Goal: Information Seeking & Learning: Check status

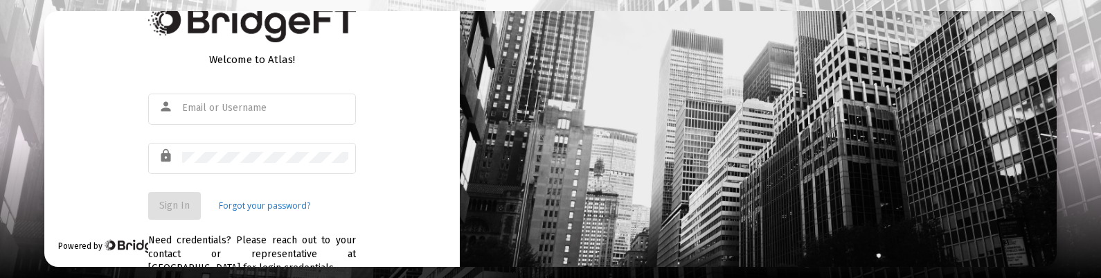
type input "[EMAIL_ADDRESS][DOMAIN_NAME]"
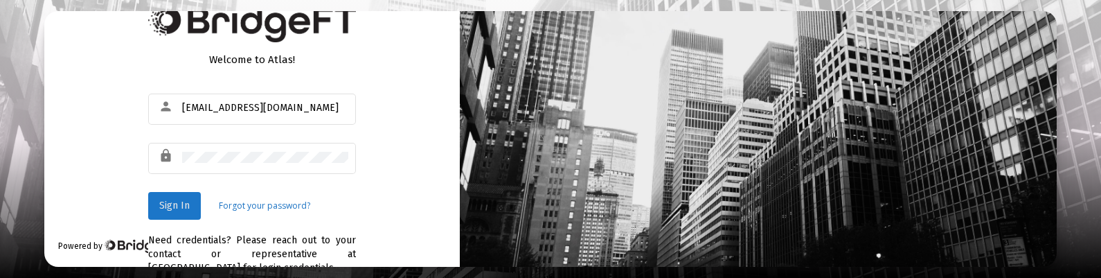
click at [177, 197] on button "Sign In" at bounding box center [174, 206] width 53 height 28
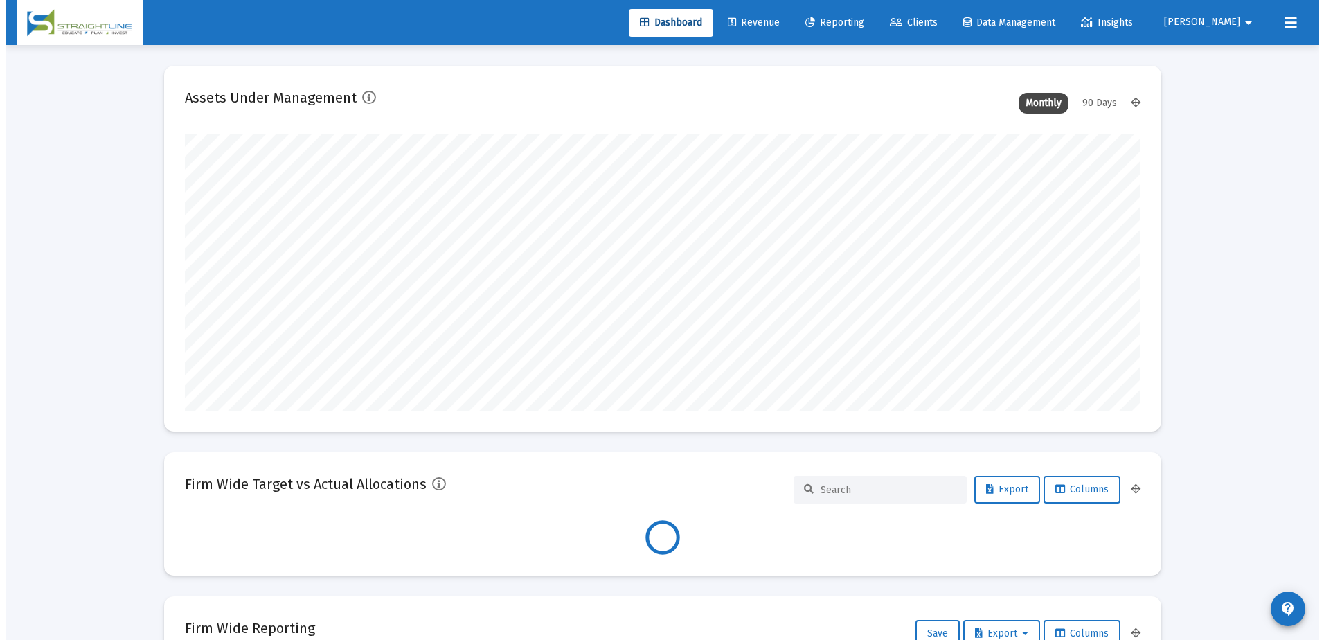
scroll to position [277, 955]
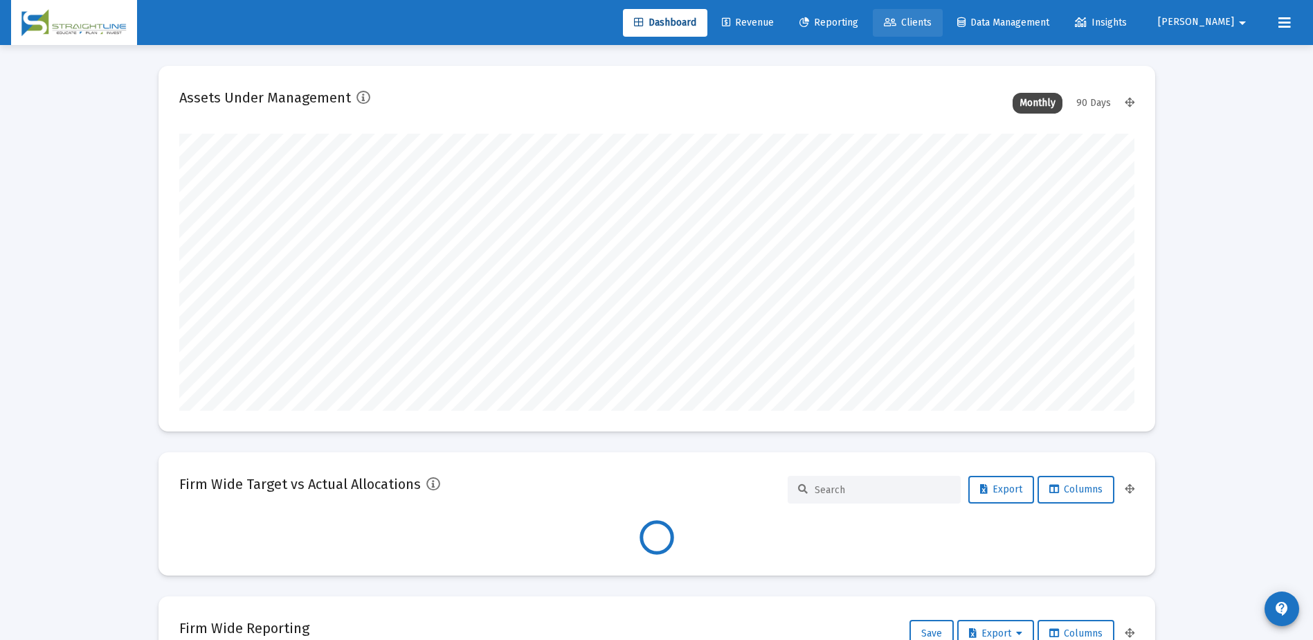
click at [932, 24] on span "Clients" at bounding box center [908, 23] width 48 height 12
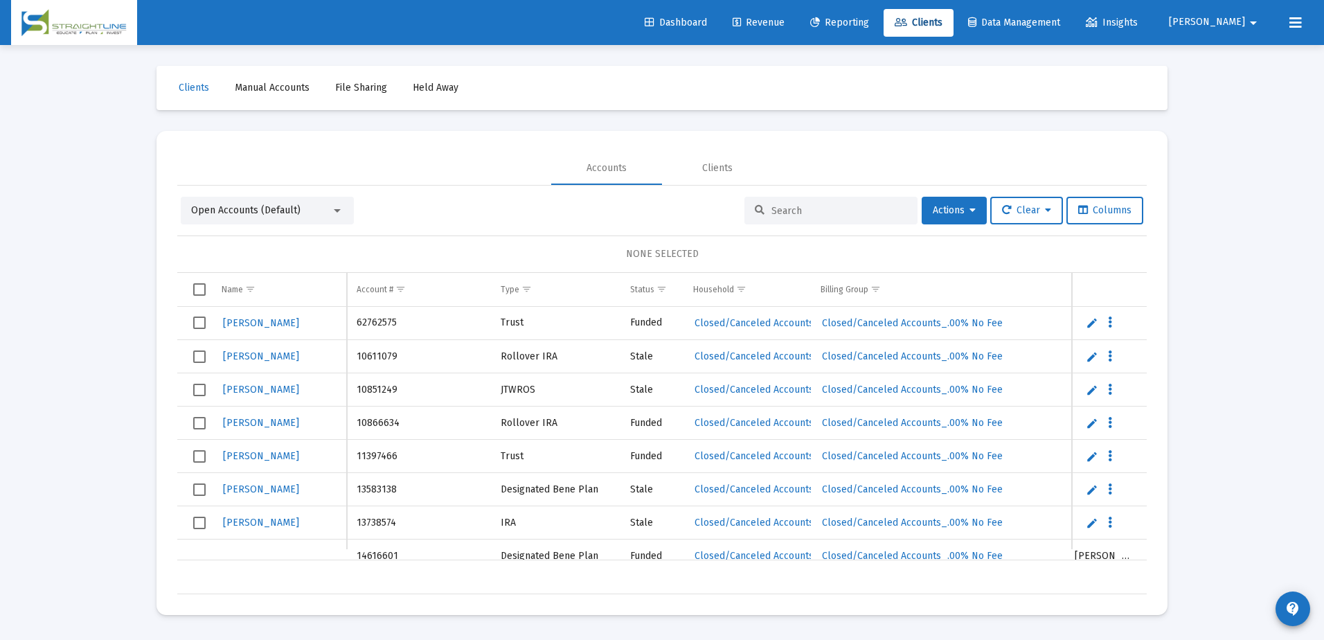
click at [761, 217] on div at bounding box center [830, 211] width 173 height 28
click at [771, 212] on input at bounding box center [839, 211] width 136 height 12
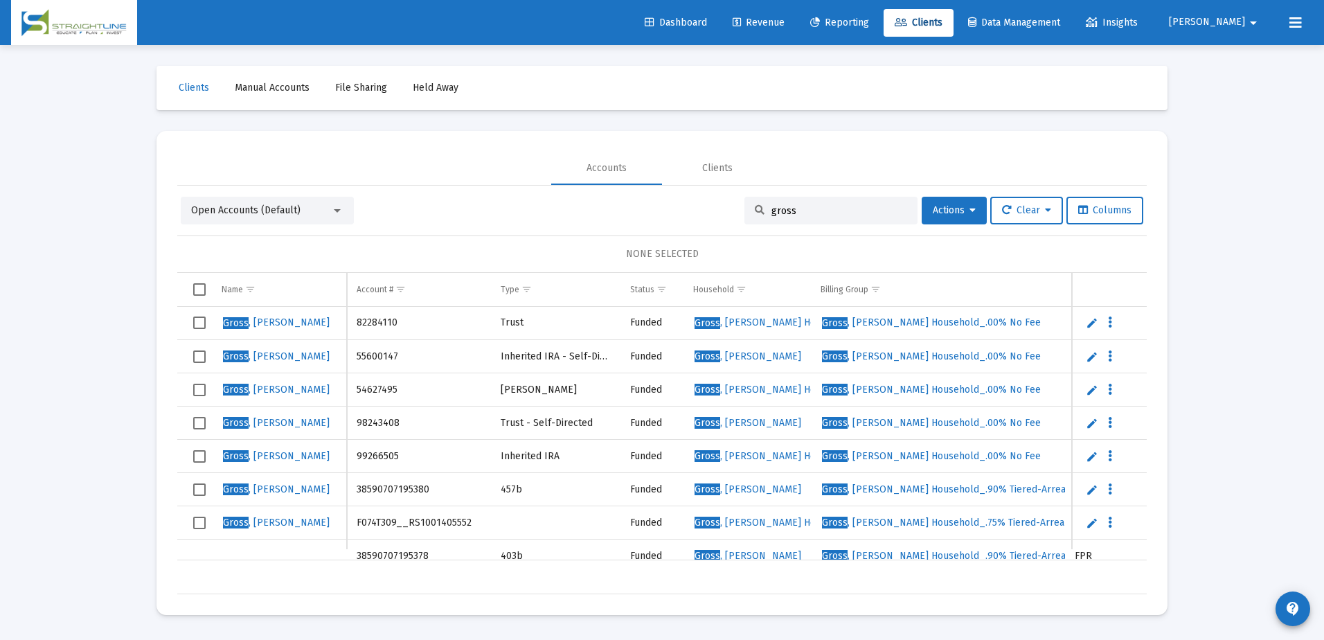
type input "gross"
click at [402, 291] on span "Show filter options for column 'Account #'" at bounding box center [400, 289] width 10 height 10
click at [595, 260] on div "NONE SELECTED" at bounding box center [661, 254] width 947 height 14
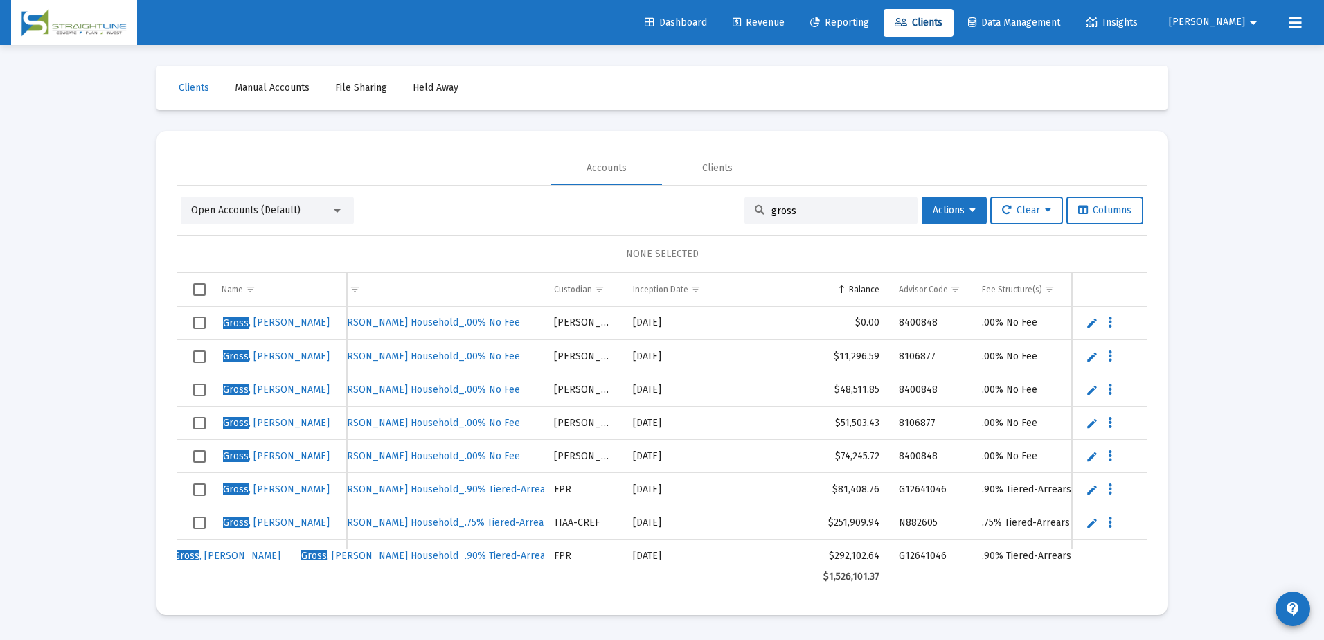
scroll to position [0, 441]
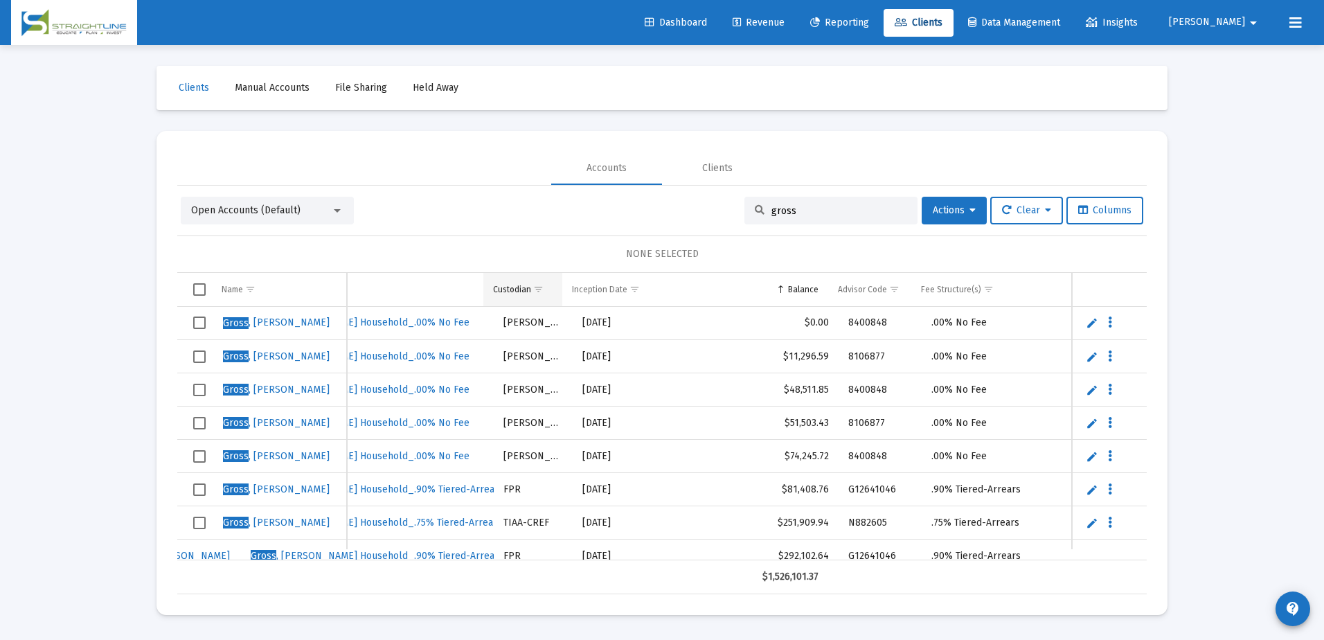
click at [543, 289] on span "Show filter options for column 'Custodian'" at bounding box center [538, 289] width 10 height 10
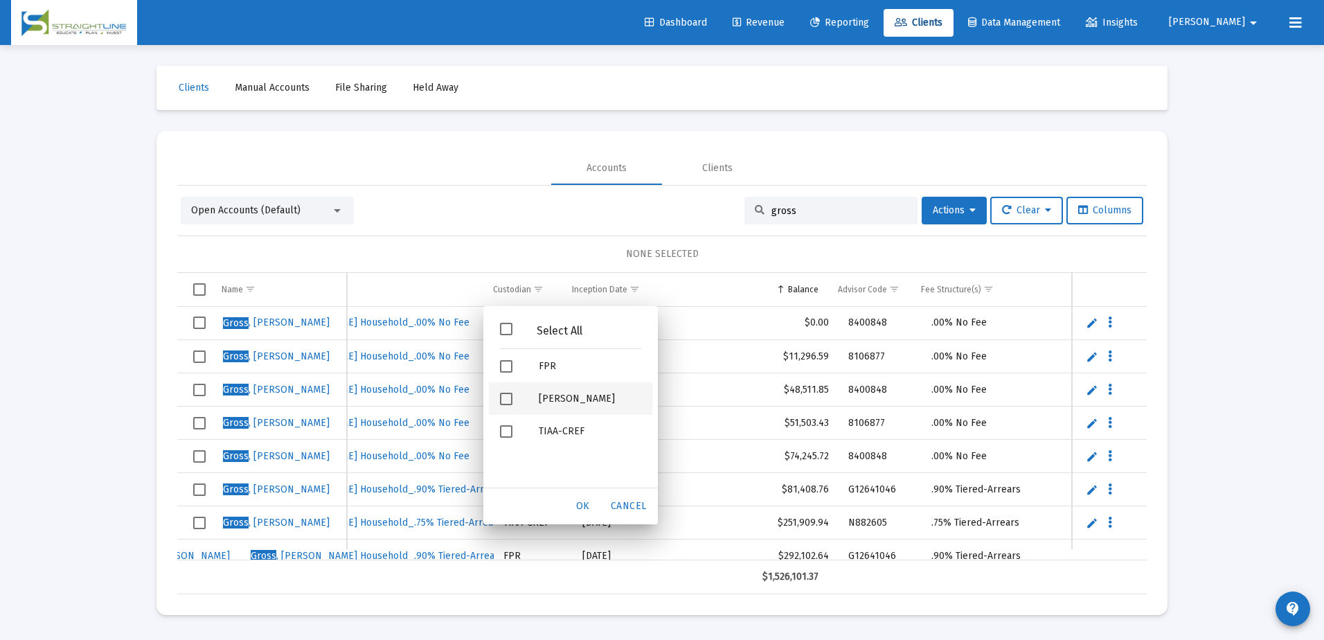
click at [557, 405] on div "Schwab" at bounding box center [590, 398] width 125 height 33
click at [588, 503] on span "OK" at bounding box center [583, 506] width 14 height 12
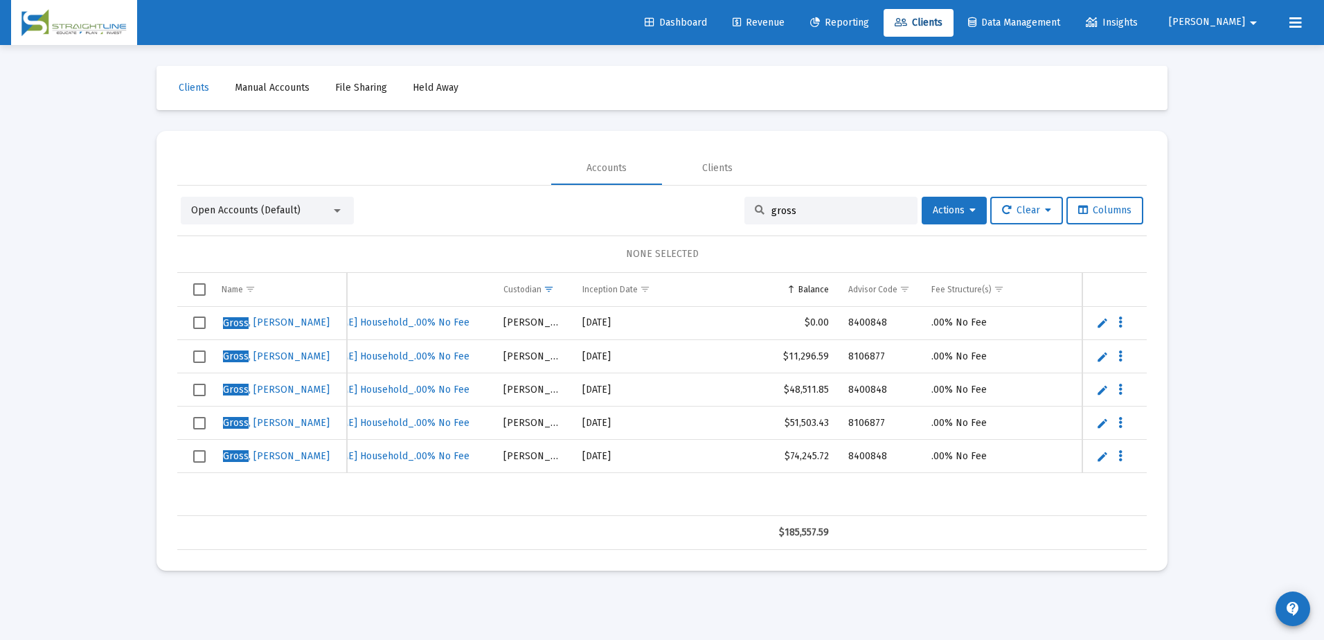
click at [627, 602] on mat-sidenav-content "Loading... Clients Manual Accounts File Sharing Held Away Accounts Clients Open…" at bounding box center [662, 320] width 1039 height 640
click at [308, 546] on td "Data grid" at bounding box center [279, 532] width 135 height 33
click at [48, 354] on div "Loading... Clients Manual Accounts File Sharing Held Away Accounts Clients Open…" at bounding box center [662, 320] width 1324 height 640
click at [869, 21] on span "Reporting" at bounding box center [839, 23] width 59 height 12
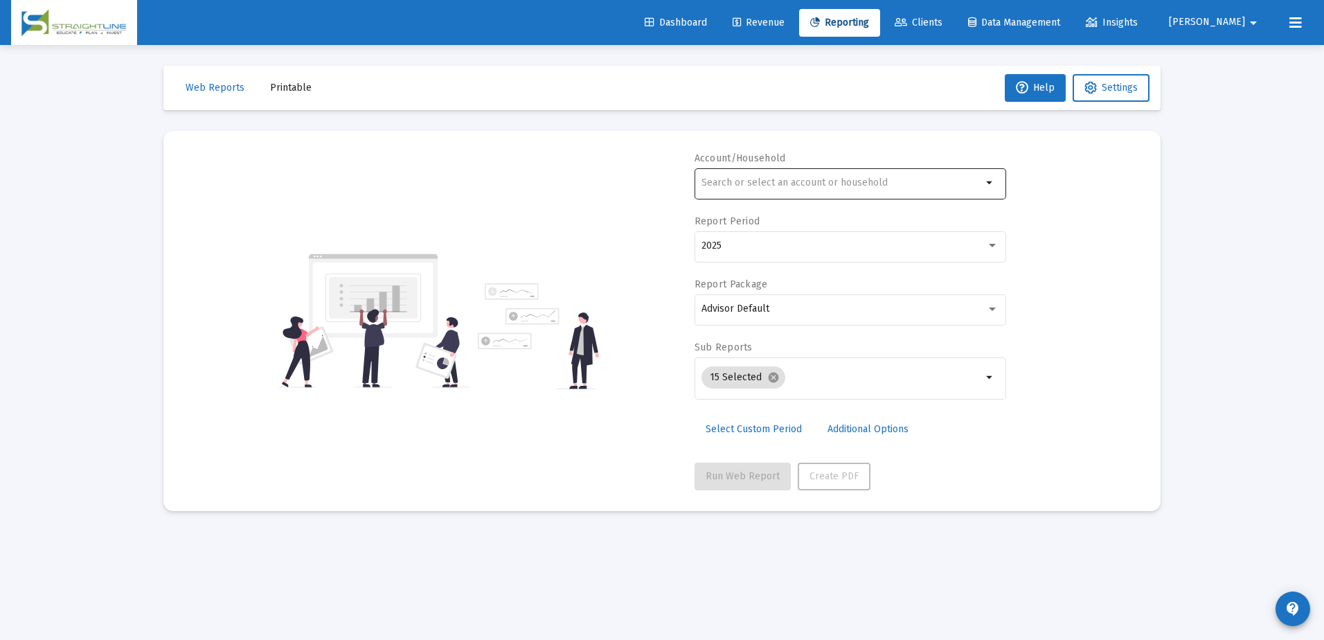
click at [796, 190] on div at bounding box center [841, 182] width 280 height 34
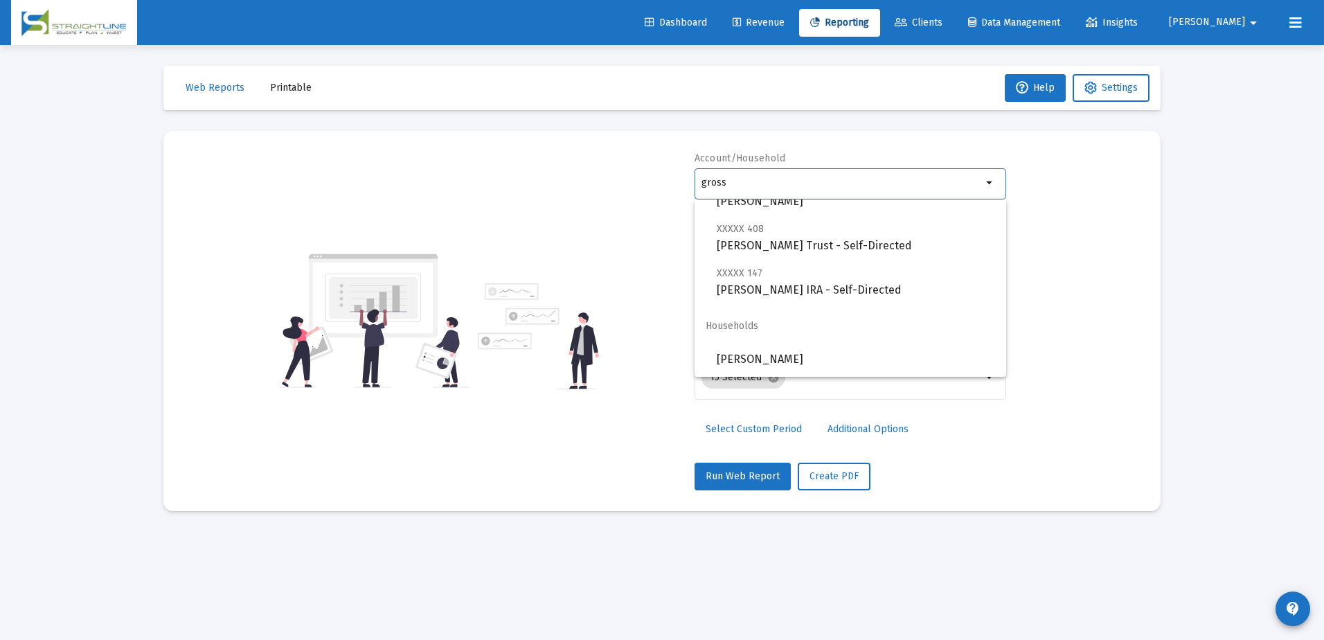
scroll to position [415, 0]
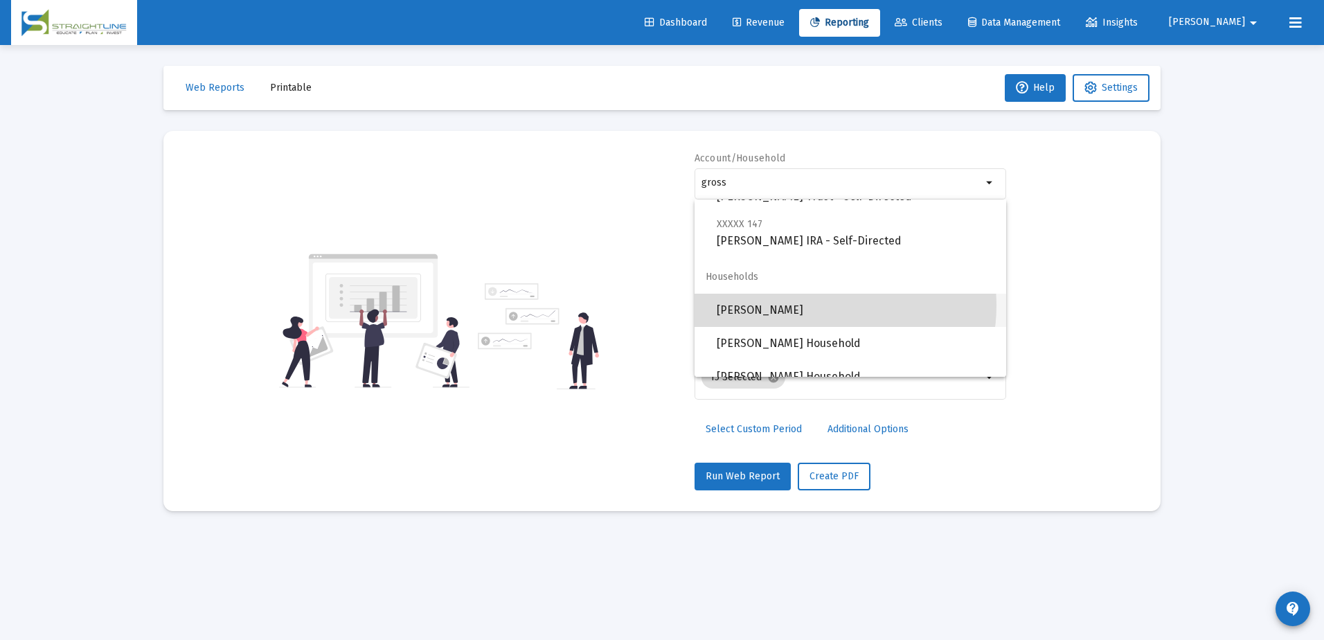
click at [814, 306] on span "Gross, Linda Household" at bounding box center [856, 310] width 278 height 33
type input "Gross, Linda Household"
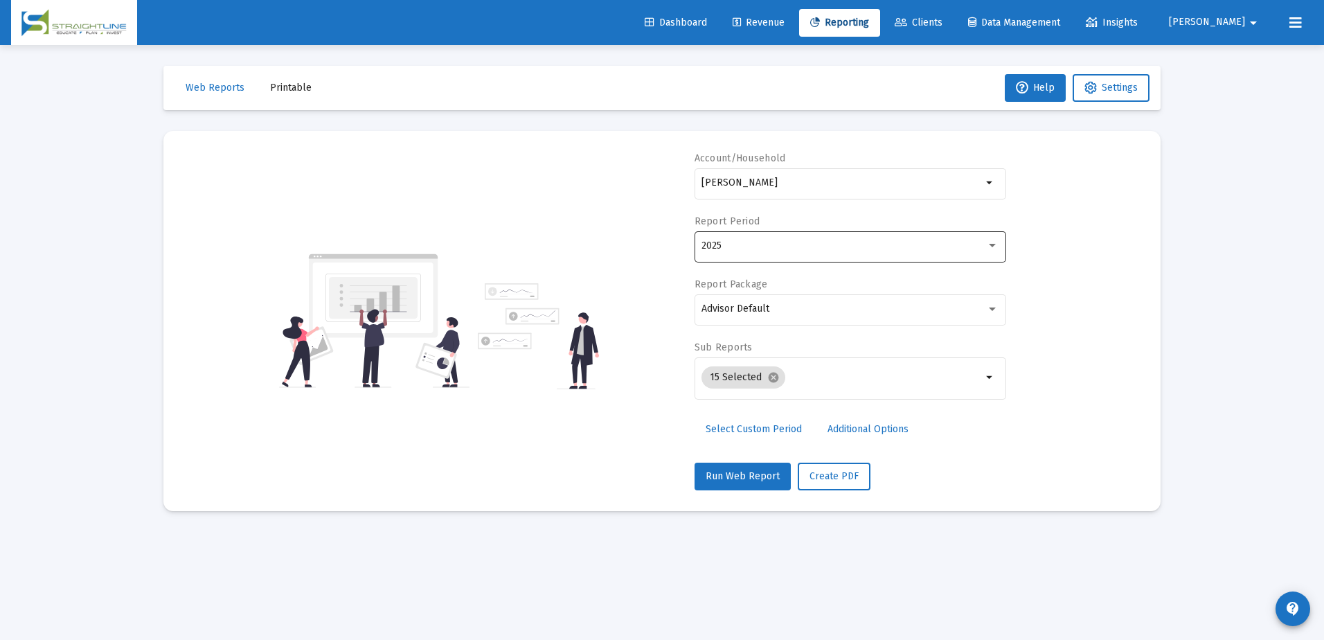
click at [758, 252] on div "2025" at bounding box center [849, 245] width 297 height 34
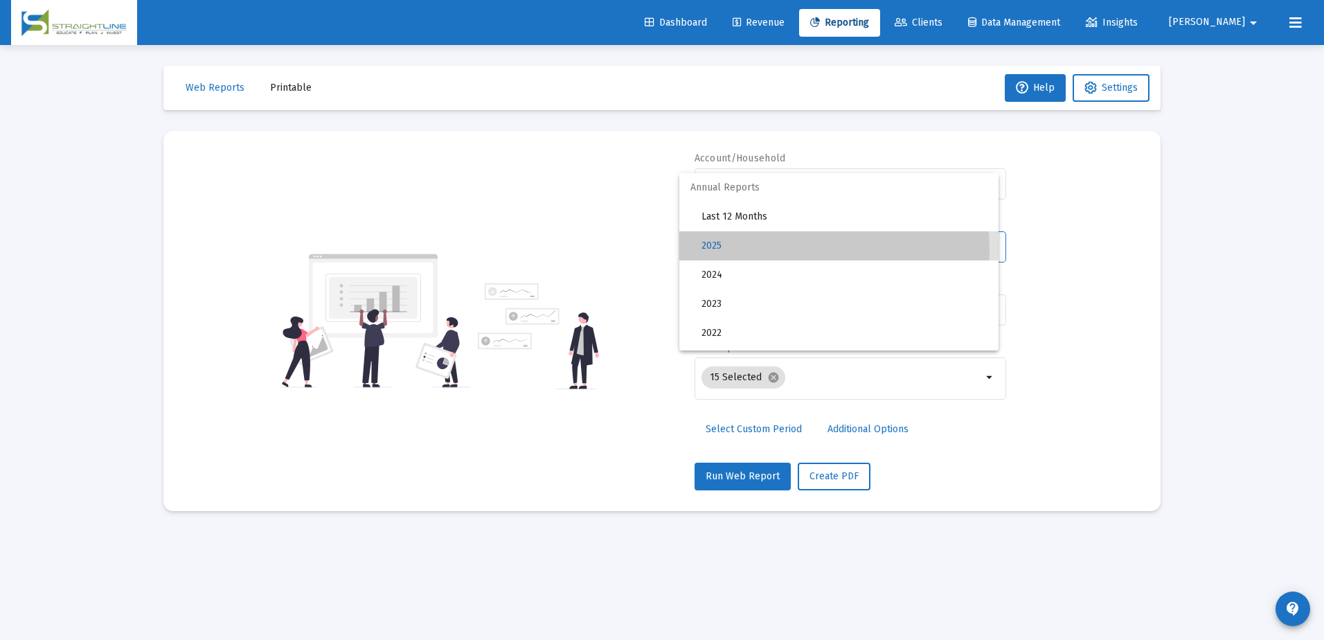
click at [758, 252] on span "2025" at bounding box center [844, 245] width 286 height 29
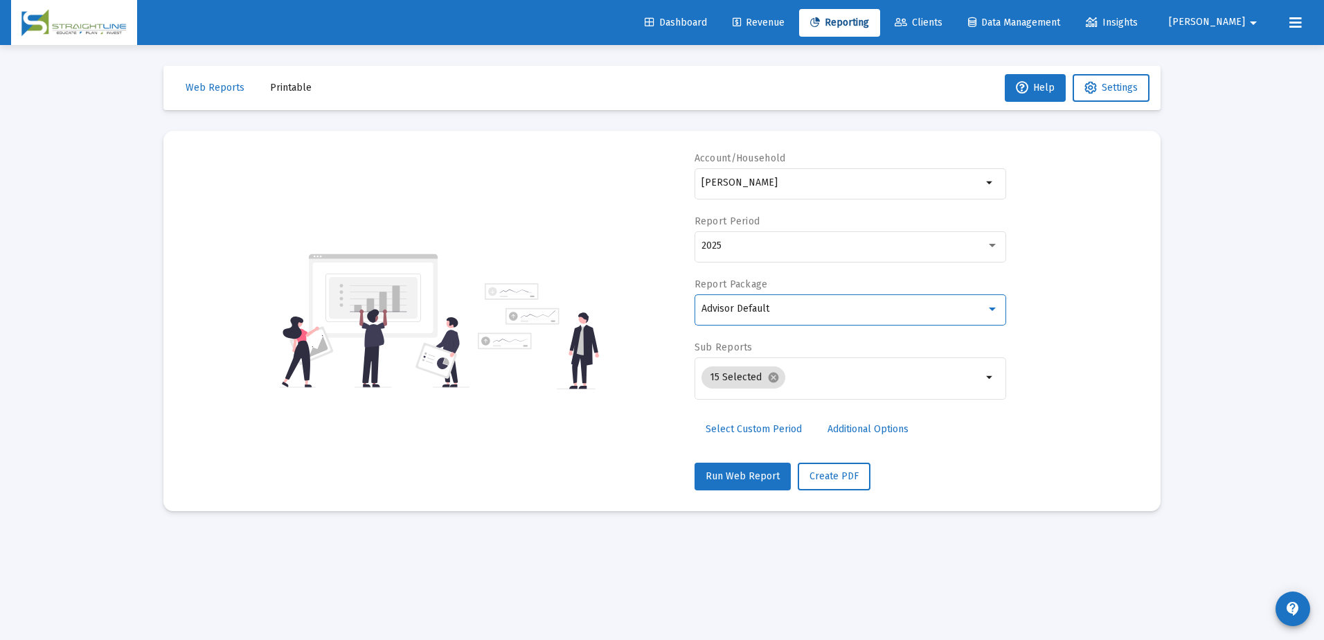
click at [832, 312] on div "Advisor Default" at bounding box center [843, 308] width 285 height 11
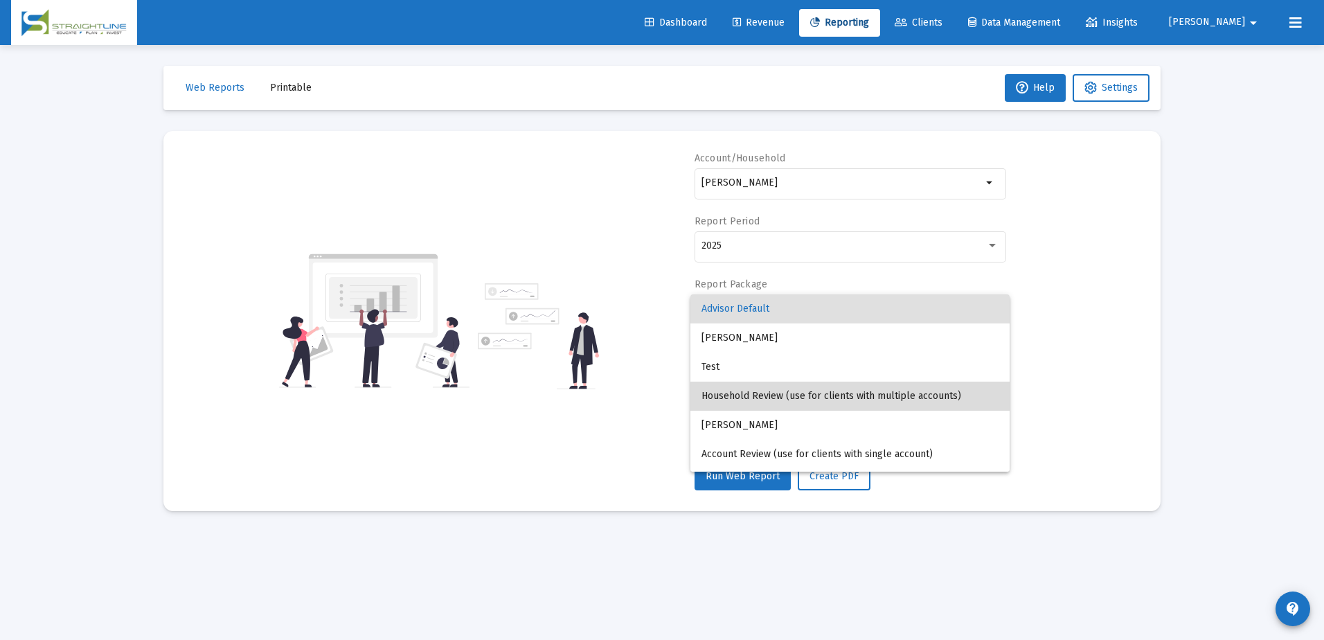
click at [855, 397] on span "Household Review (use for clients with multiple accounts)" at bounding box center [849, 395] width 297 height 29
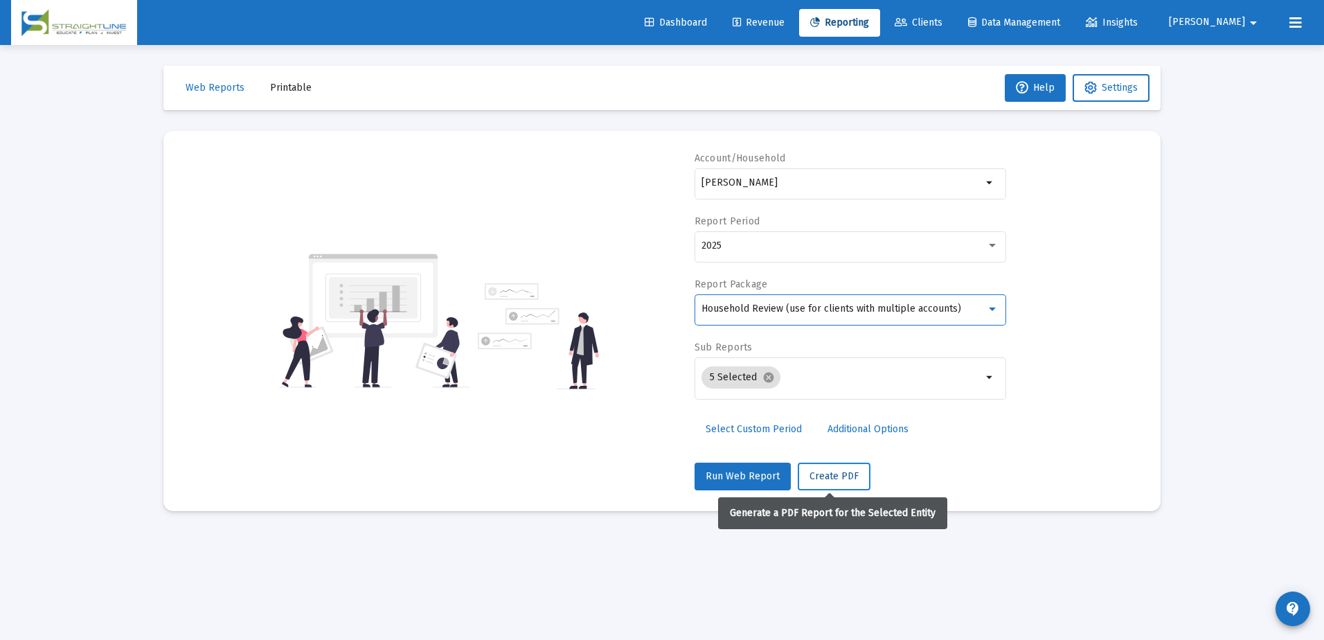
click at [811, 472] on span "Create PDF" at bounding box center [833, 476] width 49 height 12
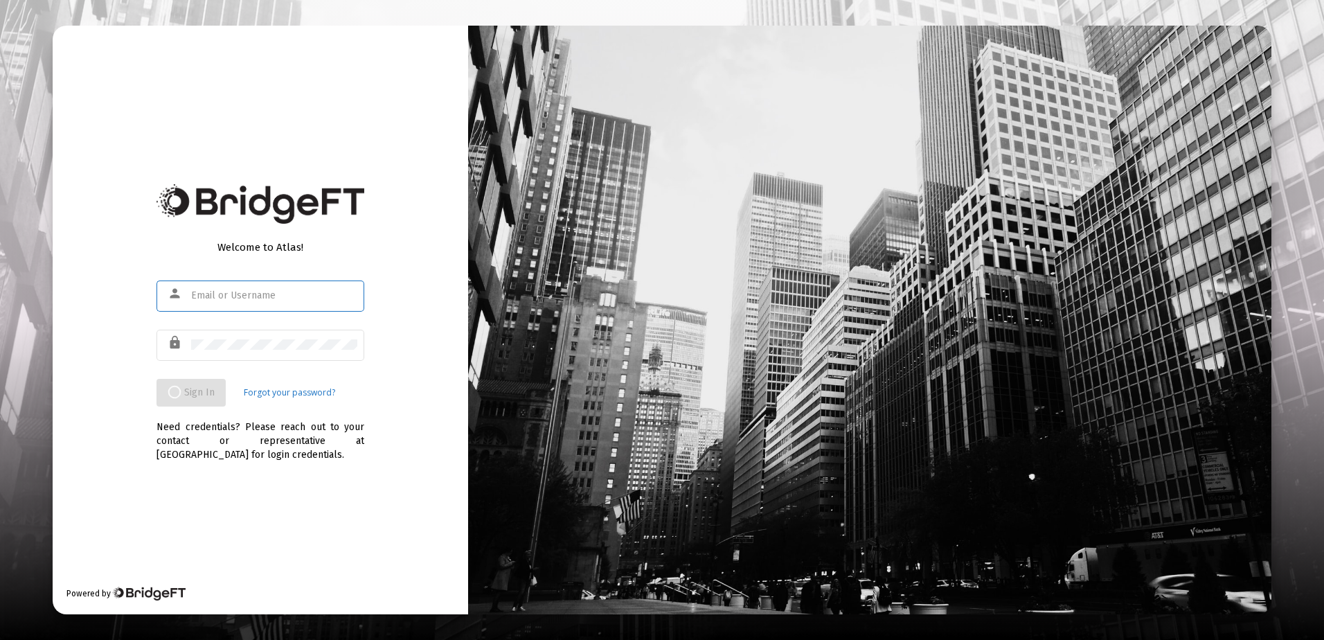
type input "rrickey@straightline.com"
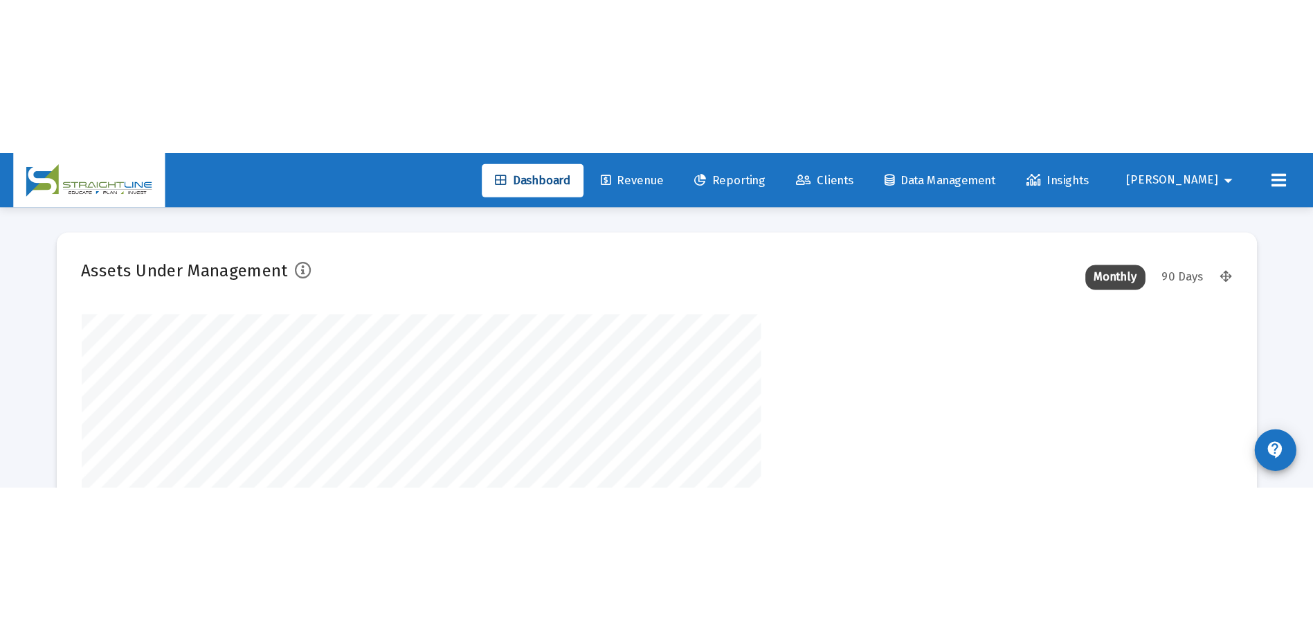
scroll to position [277, 955]
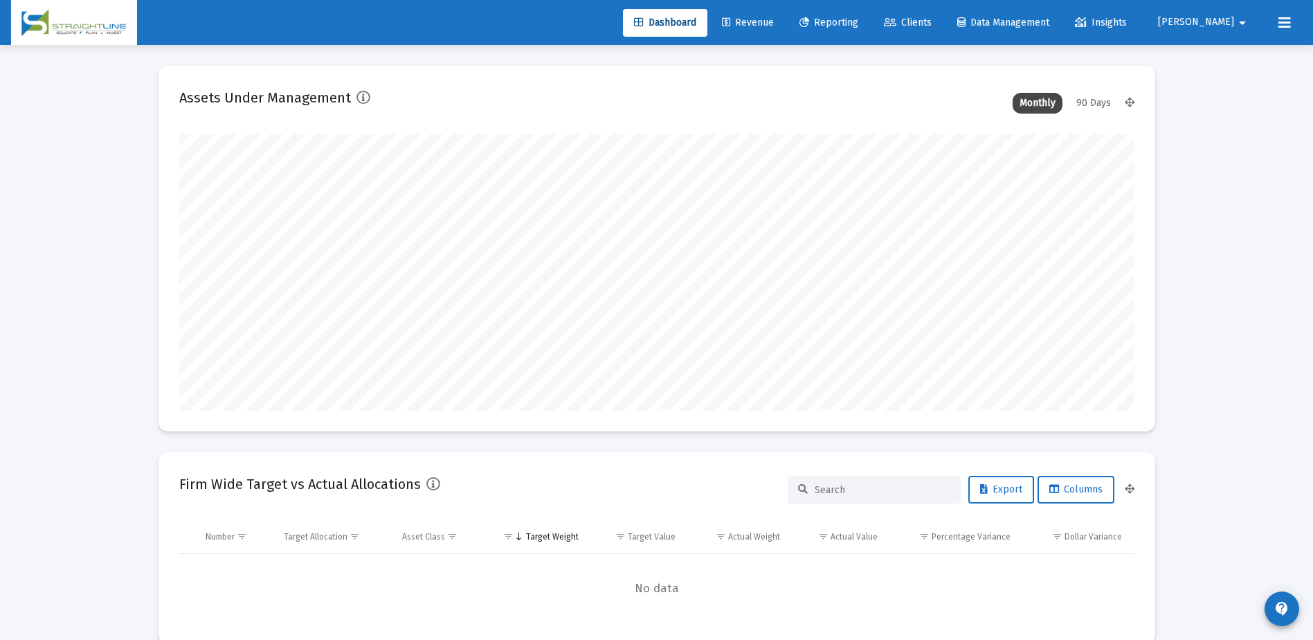
click at [932, 21] on span "Clients" at bounding box center [908, 23] width 48 height 12
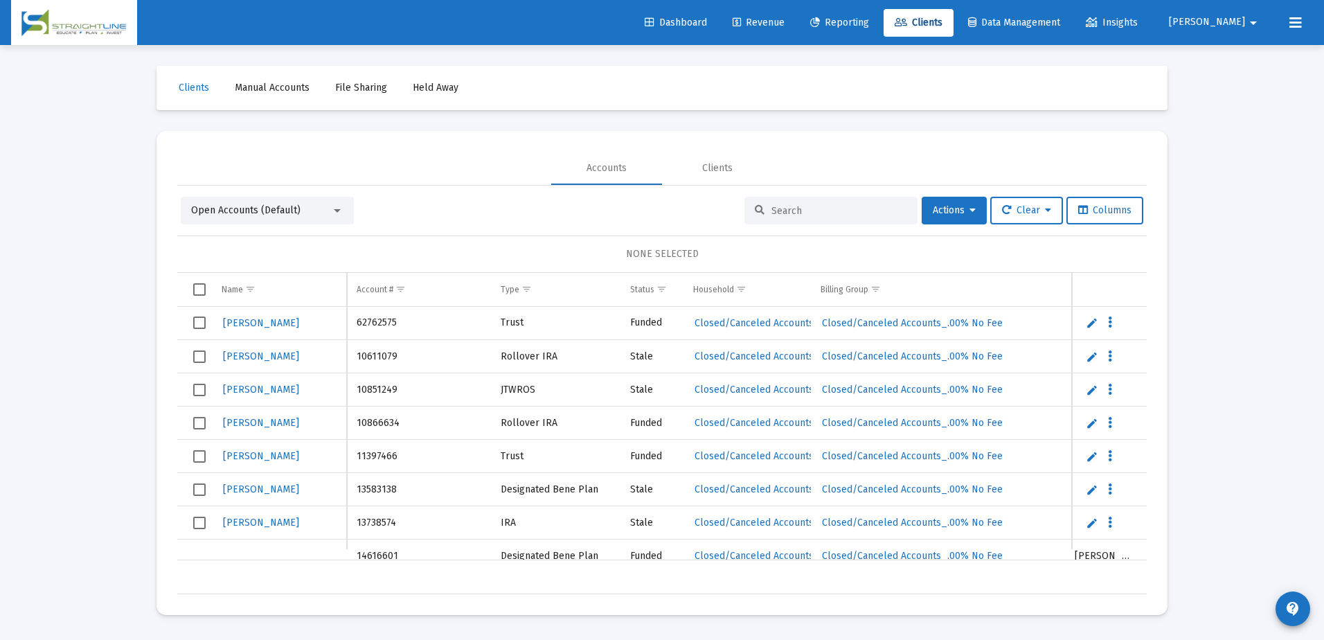
click at [764, 210] on div at bounding box center [830, 211] width 173 height 28
click at [771, 208] on input at bounding box center [839, 211] width 136 height 12
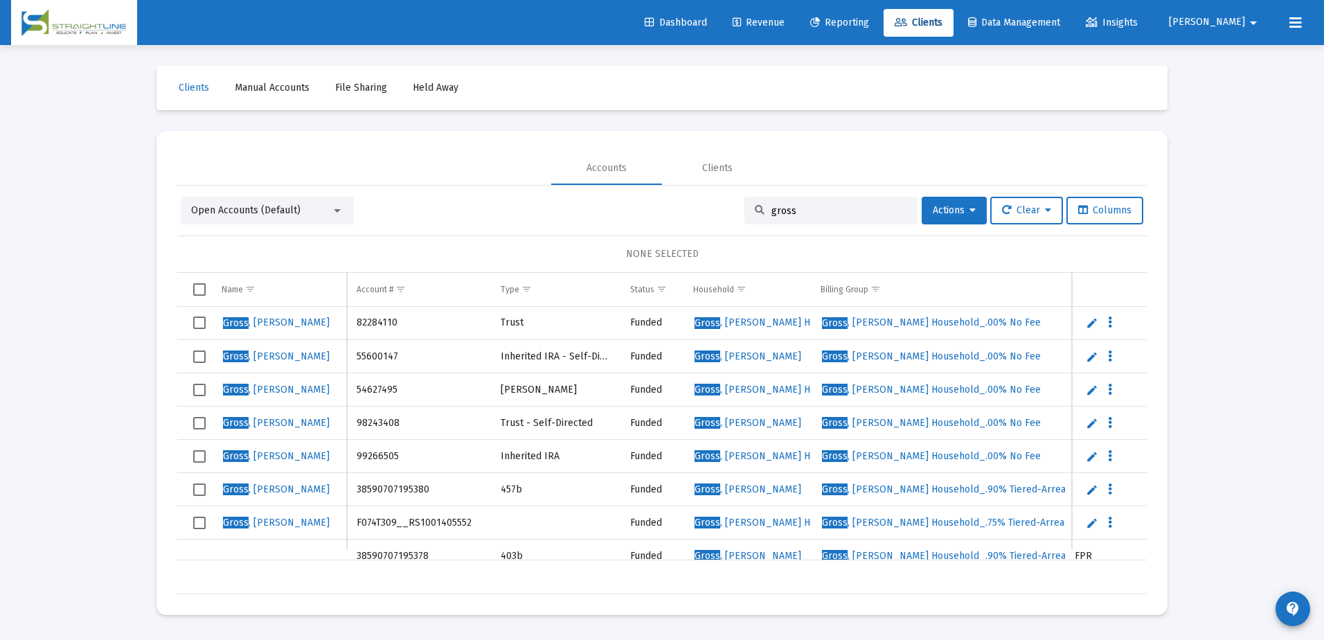
type input "gross"
click at [252, 453] on span "Gross , Linda" at bounding box center [276, 456] width 107 height 12
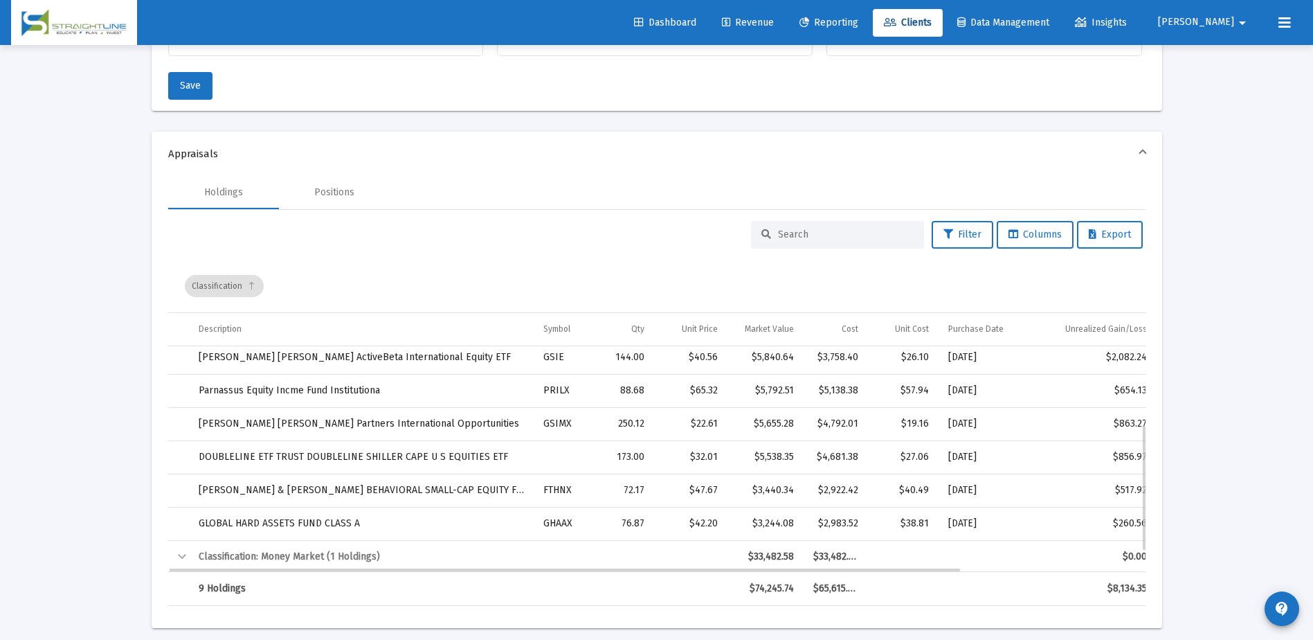
scroll to position [174, 0]
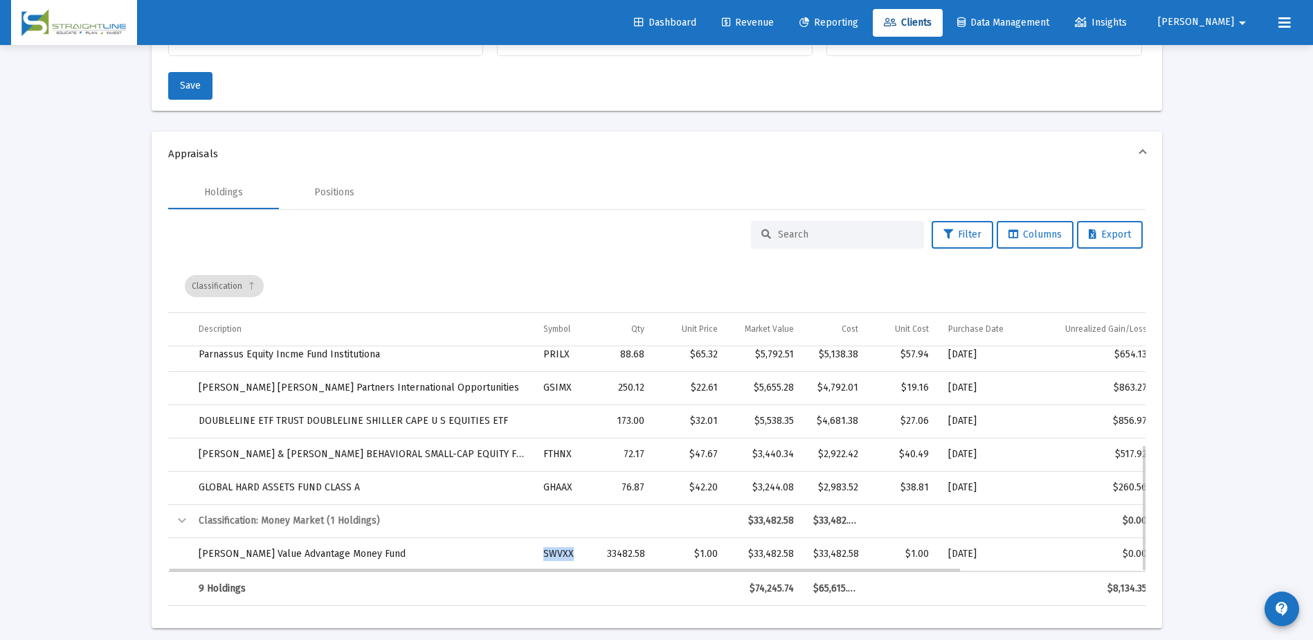
drag, startPoint x: 574, startPoint y: 555, endPoint x: 539, endPoint y: 557, distance: 35.4
click at [539, 557] on td "SWVXX" at bounding box center [566, 553] width 64 height 33
drag, startPoint x: 539, startPoint y: 557, endPoint x: 563, endPoint y: 554, distance: 24.4
drag, startPoint x: 563, startPoint y: 554, endPoint x: 665, endPoint y: 265, distance: 306.1
click at [665, 265] on div "Classification" at bounding box center [660, 286] width 951 height 53
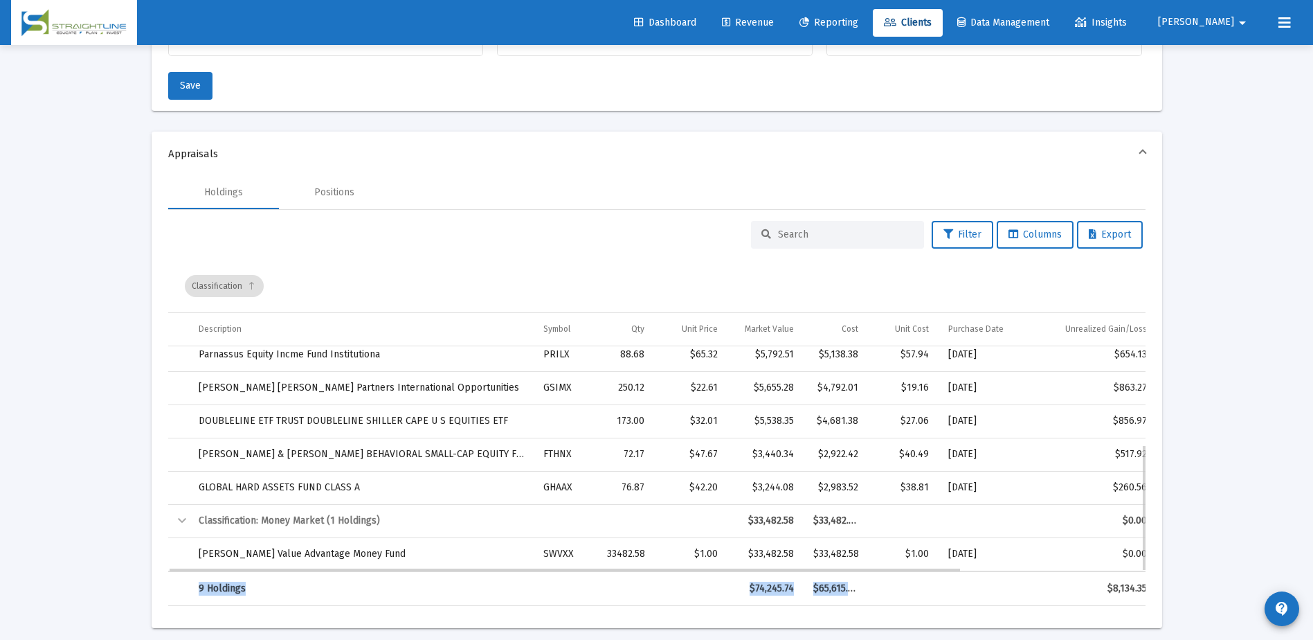
drag, startPoint x: 863, startPoint y: 571, endPoint x: 901, endPoint y: 568, distance: 37.5
click at [901, 568] on div "Classification Description Symbol Qty Unit Price Market Value Cost Unit Cost Pu…" at bounding box center [657, 433] width 978 height 346
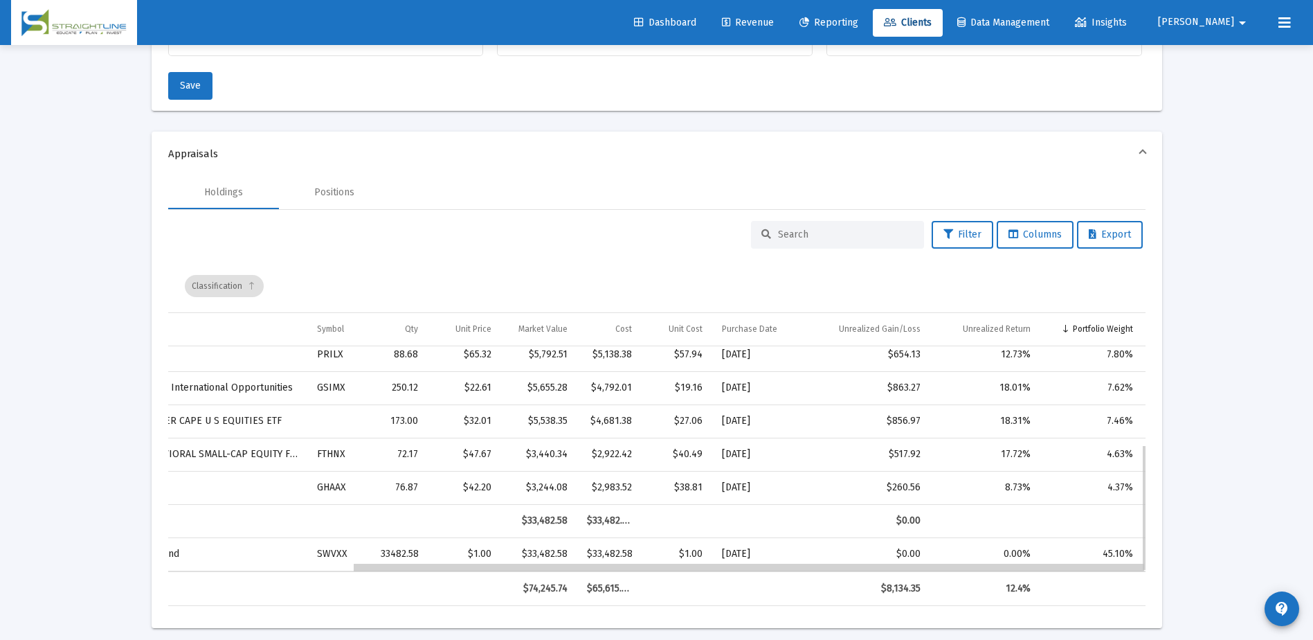
scroll to position [0, 0]
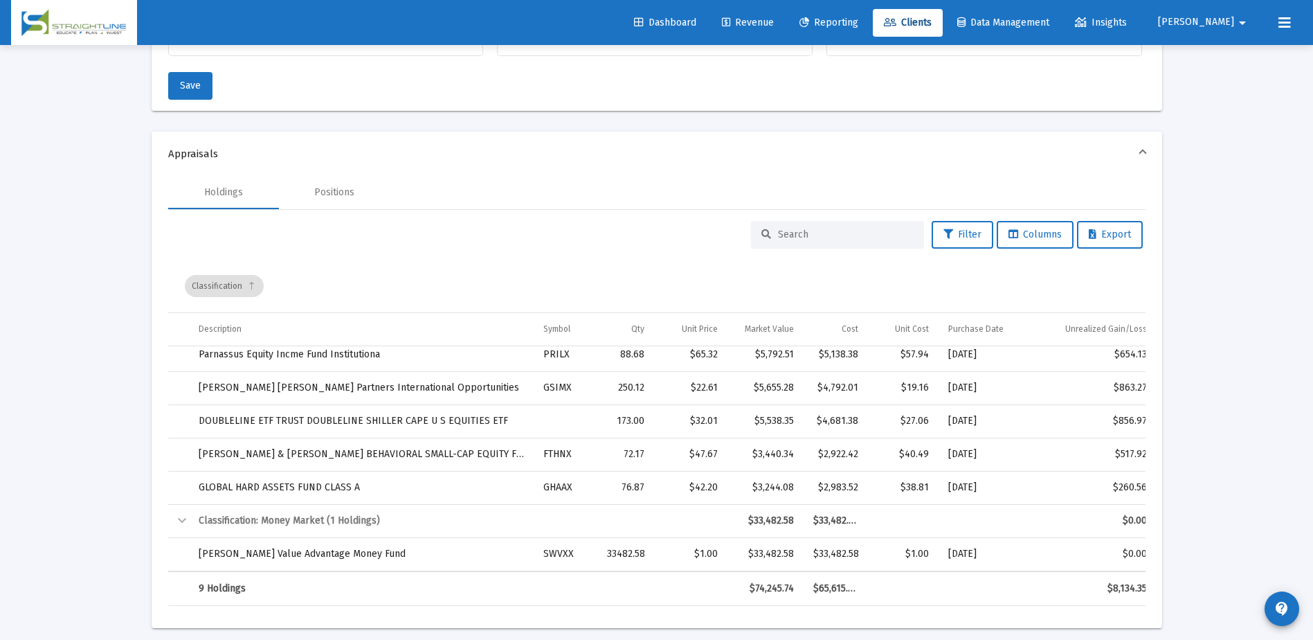
drag, startPoint x: 576, startPoint y: 552, endPoint x: 542, endPoint y: 550, distance: 34.0
click at [542, 550] on td "SWVXX" at bounding box center [566, 553] width 64 height 33
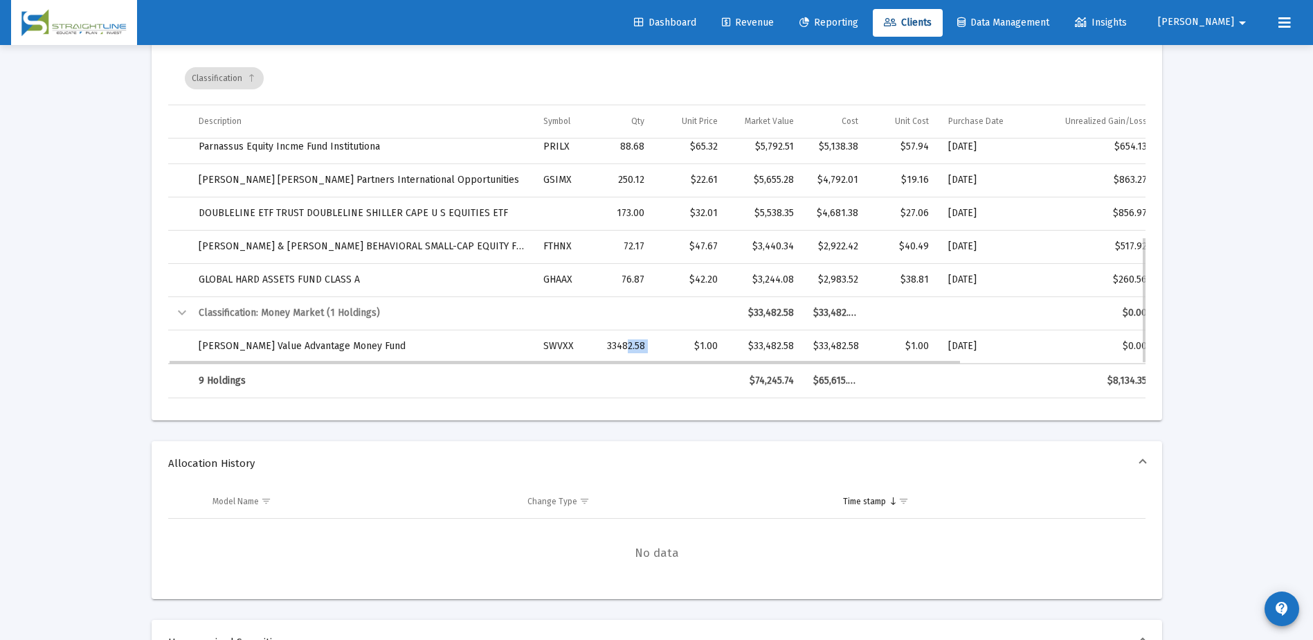
drag, startPoint x: 654, startPoint y: 345, endPoint x: 623, endPoint y: 348, distance: 31.3
click at [623, 348] on tr "Schwab Value Advantage Money Fund SWVXX 33482.58 $1.00 $33,482.58 $33,482.58 $1…" at bounding box center [770, 346] width 1204 height 33
click at [615, 350] on div "33482.58" at bounding box center [625, 346] width 37 height 14
drag, startPoint x: 617, startPoint y: 347, endPoint x: 651, endPoint y: 350, distance: 34.8
click at [651, 350] on td "33482.58" at bounding box center [625, 346] width 57 height 33
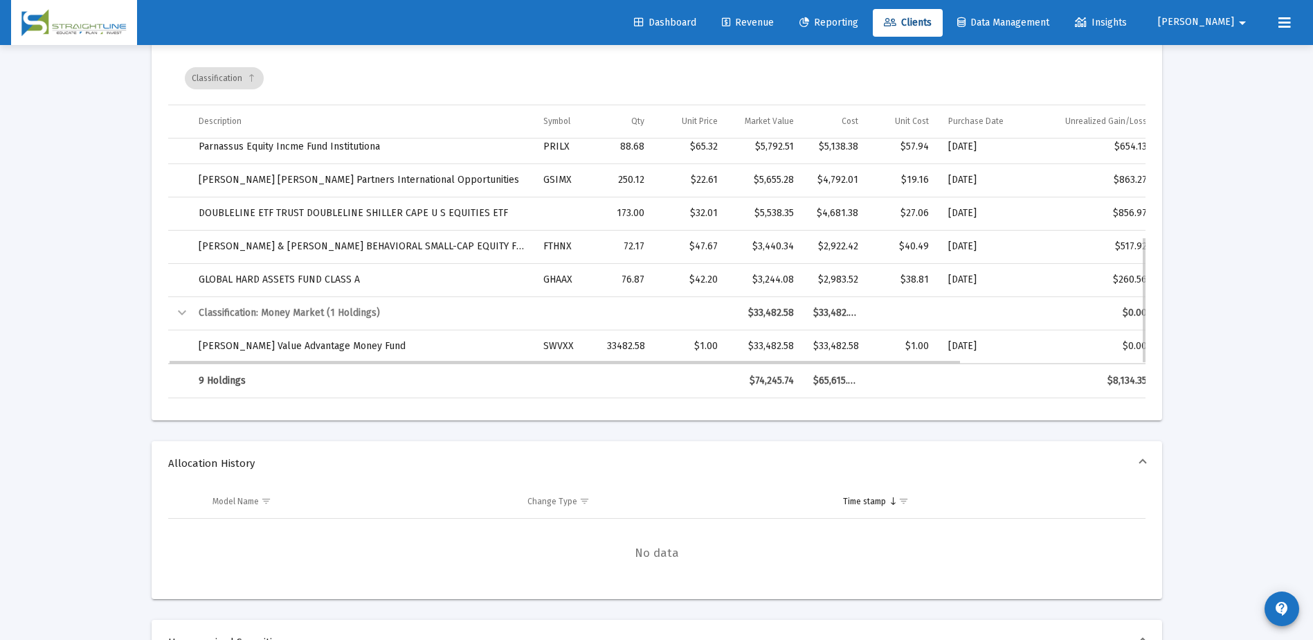
click at [649, 343] on td "33482.58" at bounding box center [625, 346] width 57 height 33
click at [649, 344] on td "33482.58" at bounding box center [625, 346] width 57 height 33
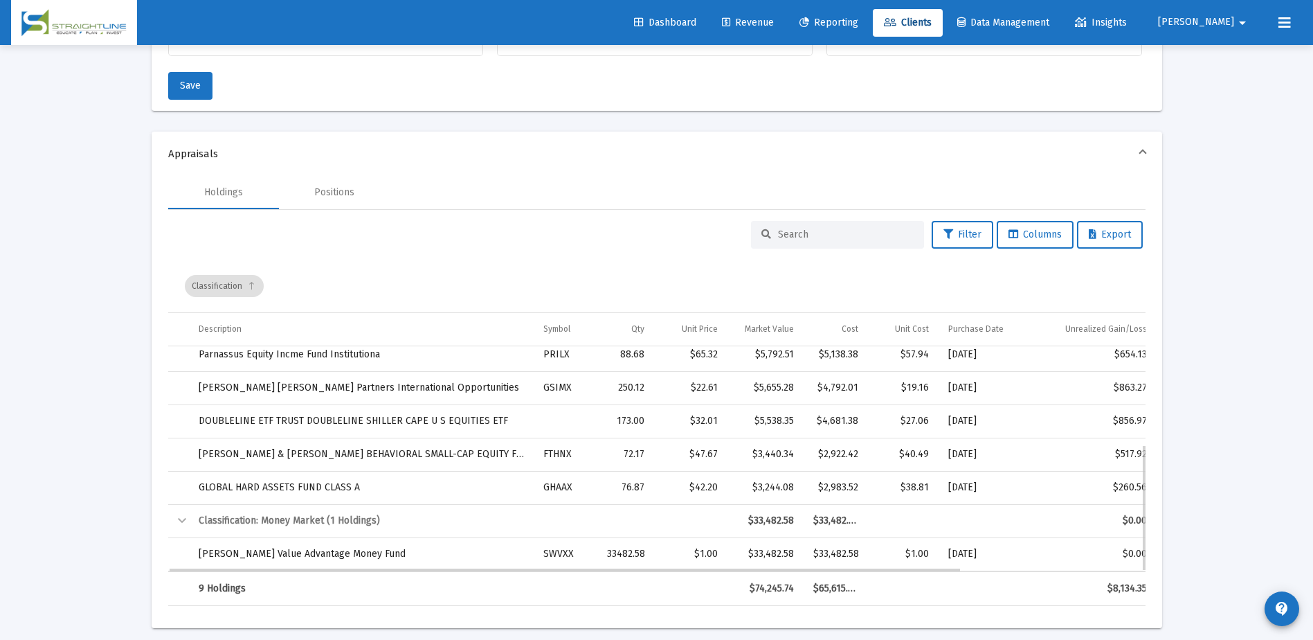
drag, startPoint x: 797, startPoint y: 557, endPoint x: 752, endPoint y: 561, distance: 45.2
click at [752, 561] on td "$33,482.58" at bounding box center [766, 553] width 76 height 33
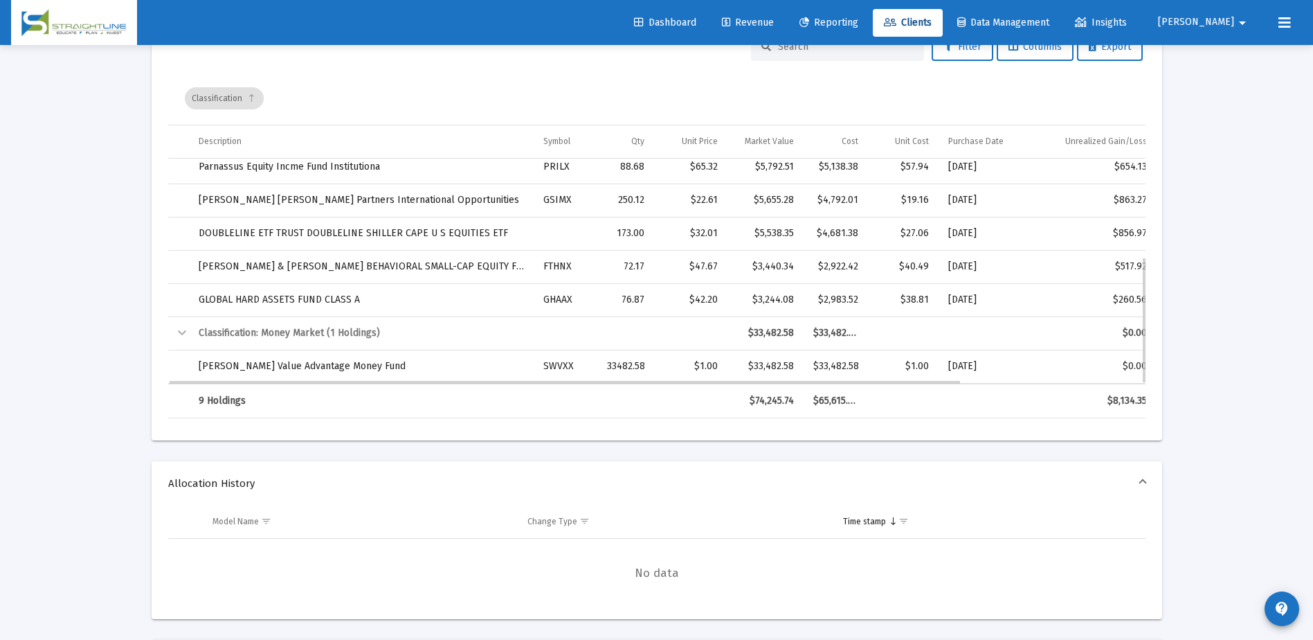
scroll to position [692, 0]
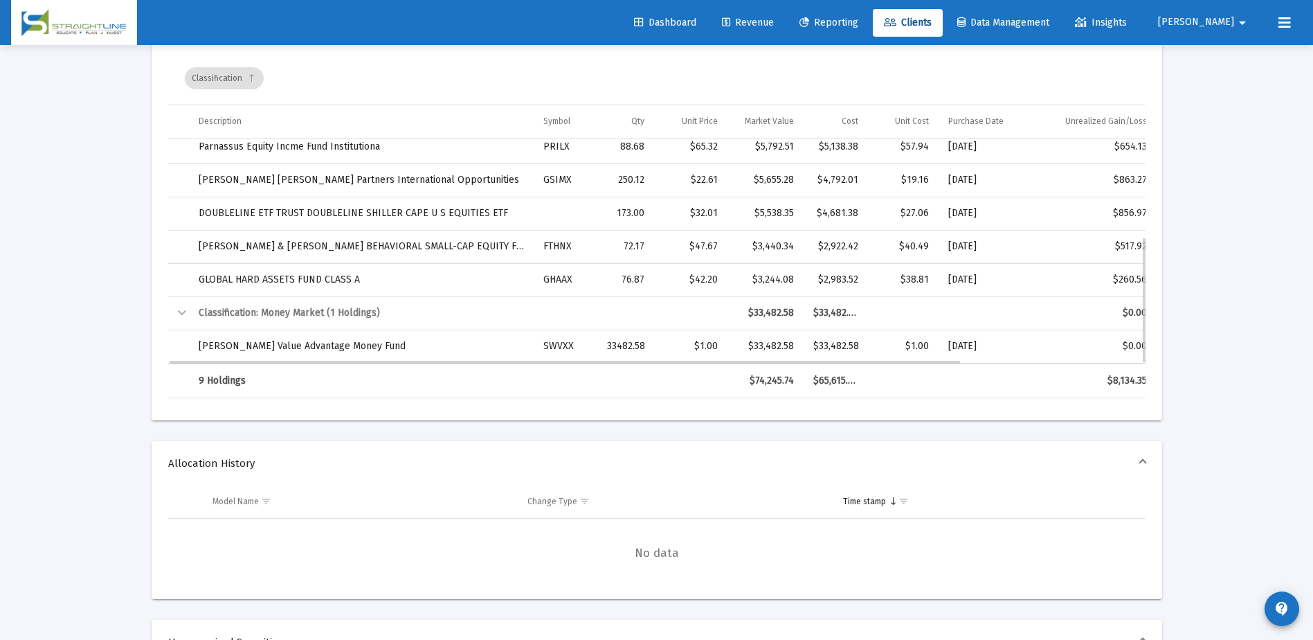
drag, startPoint x: 801, startPoint y: 344, endPoint x: 751, endPoint y: 348, distance: 50.7
click at [751, 348] on td "$33,482.58" at bounding box center [766, 346] width 76 height 33
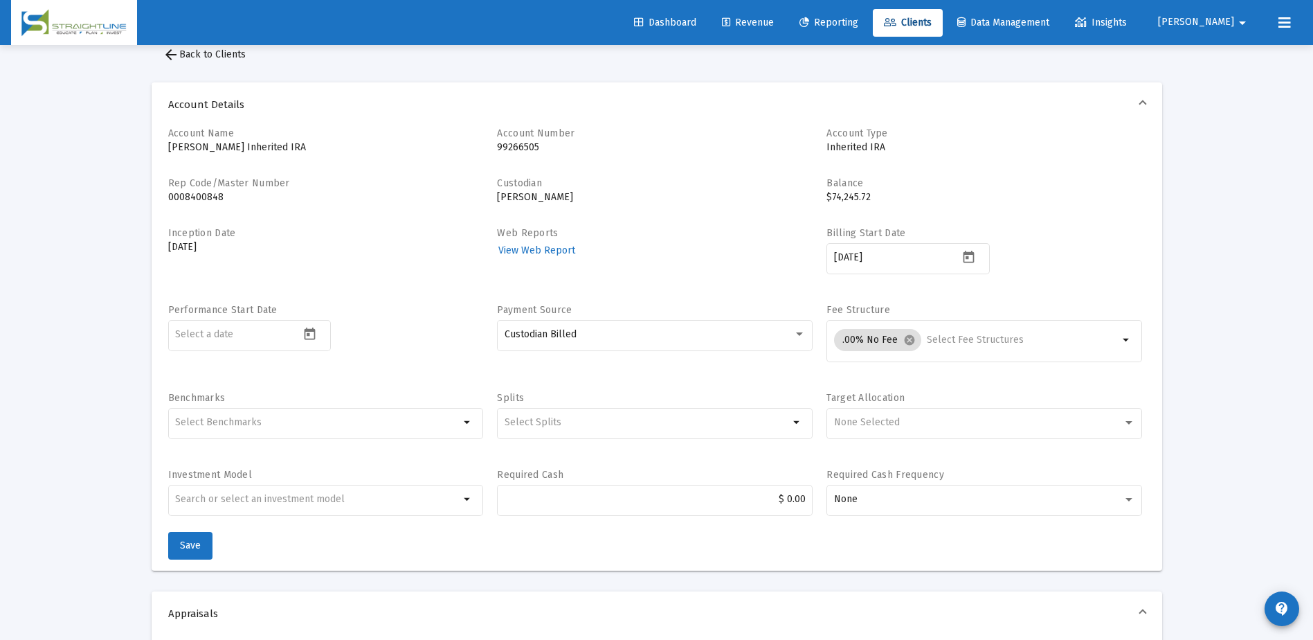
scroll to position [0, 0]
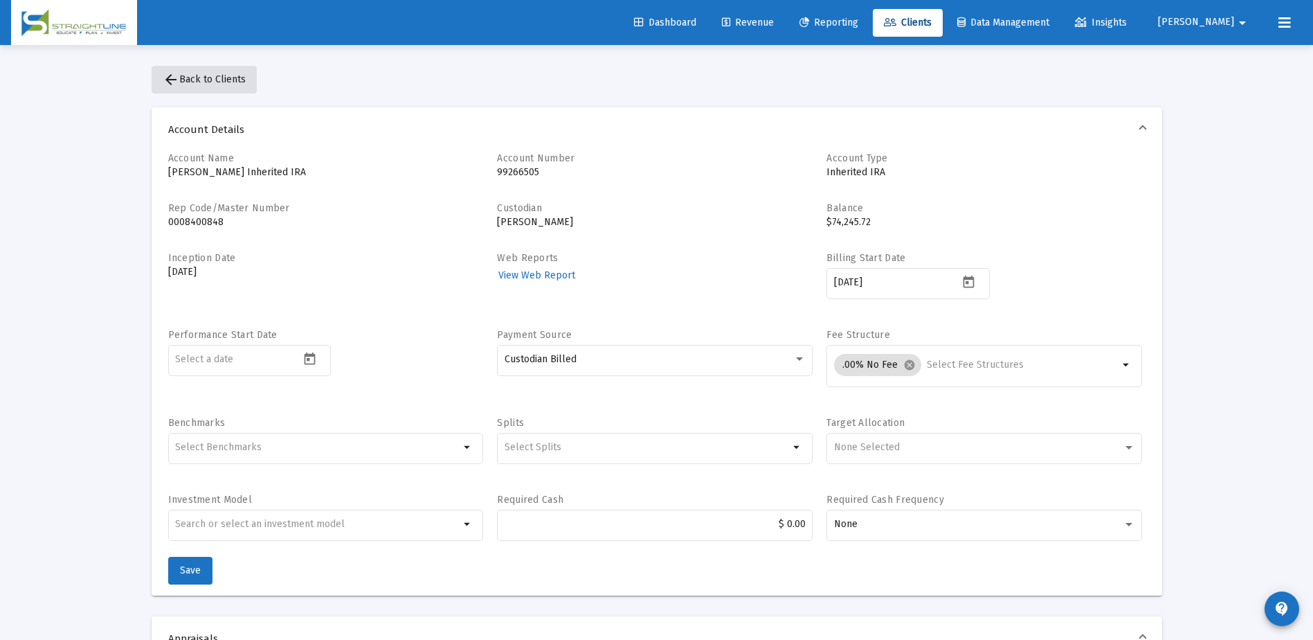
click at [183, 78] on span "arrow_back Back to Clients" at bounding box center [204, 79] width 83 height 12
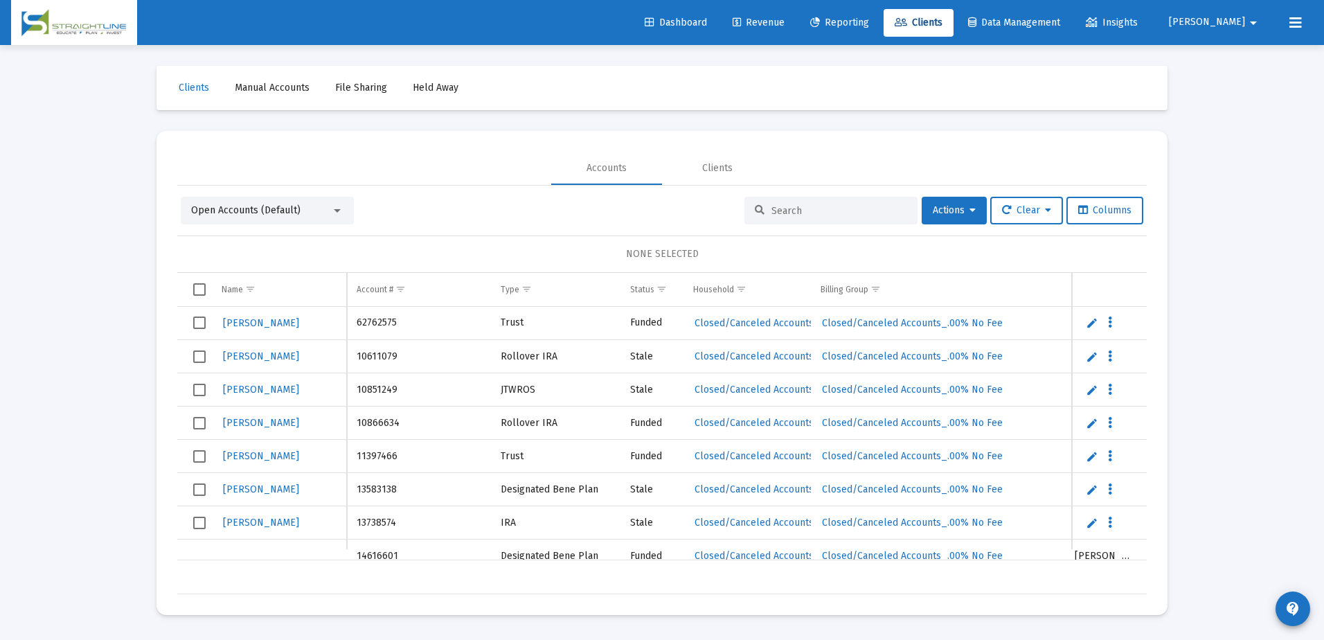
click at [771, 210] on input at bounding box center [839, 211] width 136 height 12
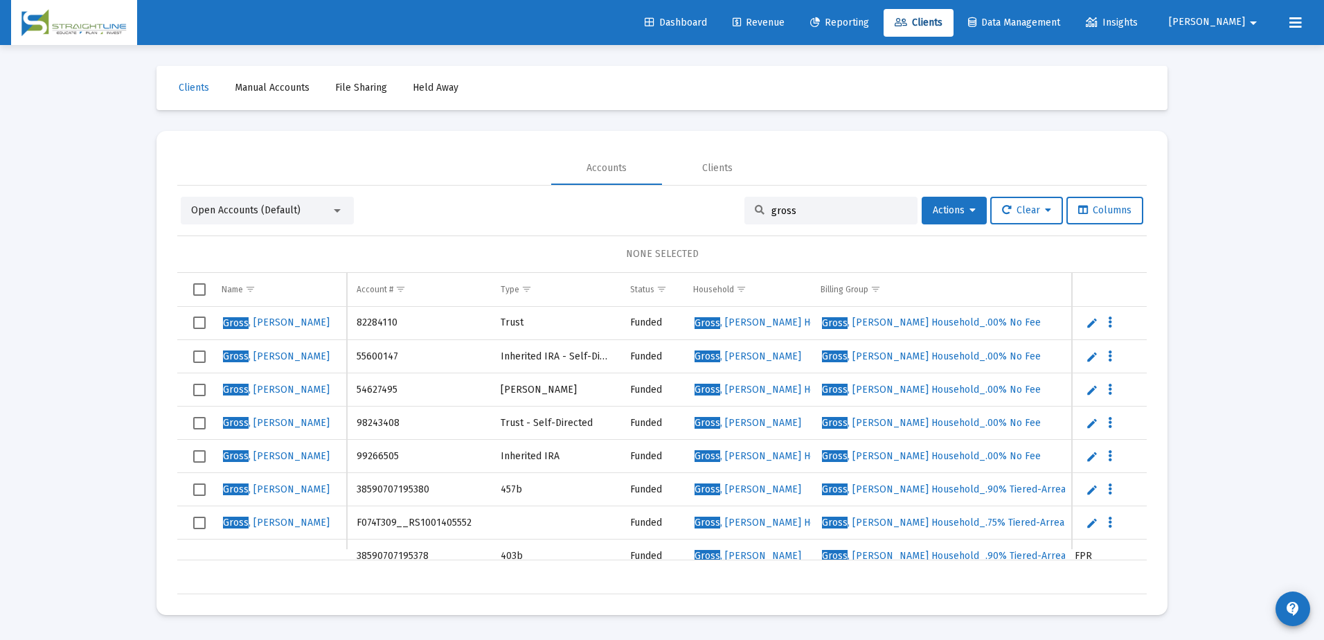
type input "gross"
click at [271, 354] on span "Gross , Linda" at bounding box center [276, 356] width 107 height 12
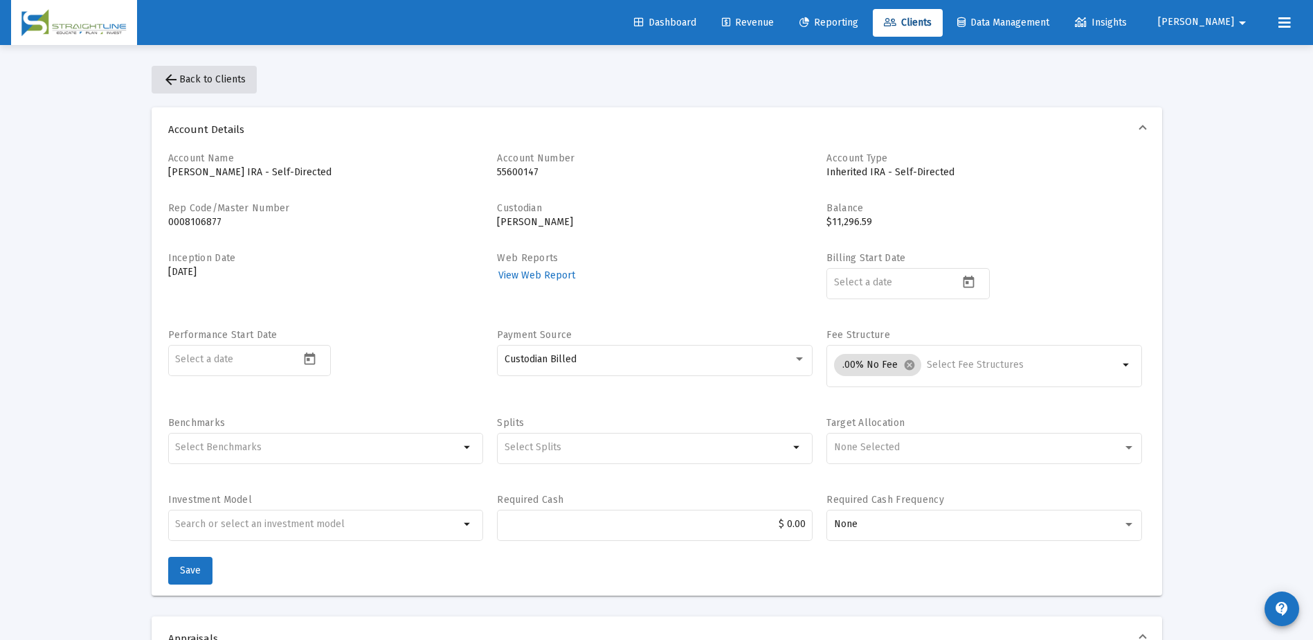
click at [196, 78] on span "arrow_back Back to Clients" at bounding box center [204, 79] width 83 height 12
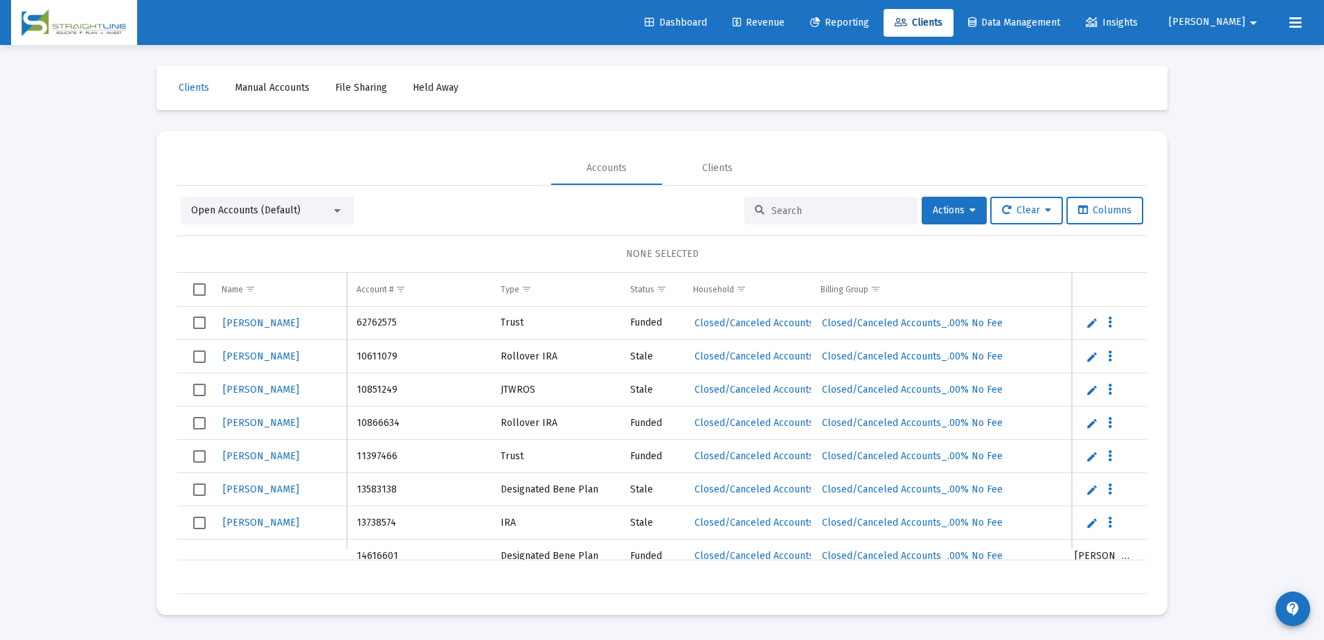
click at [789, 213] on input at bounding box center [839, 211] width 136 height 12
type input "gross"
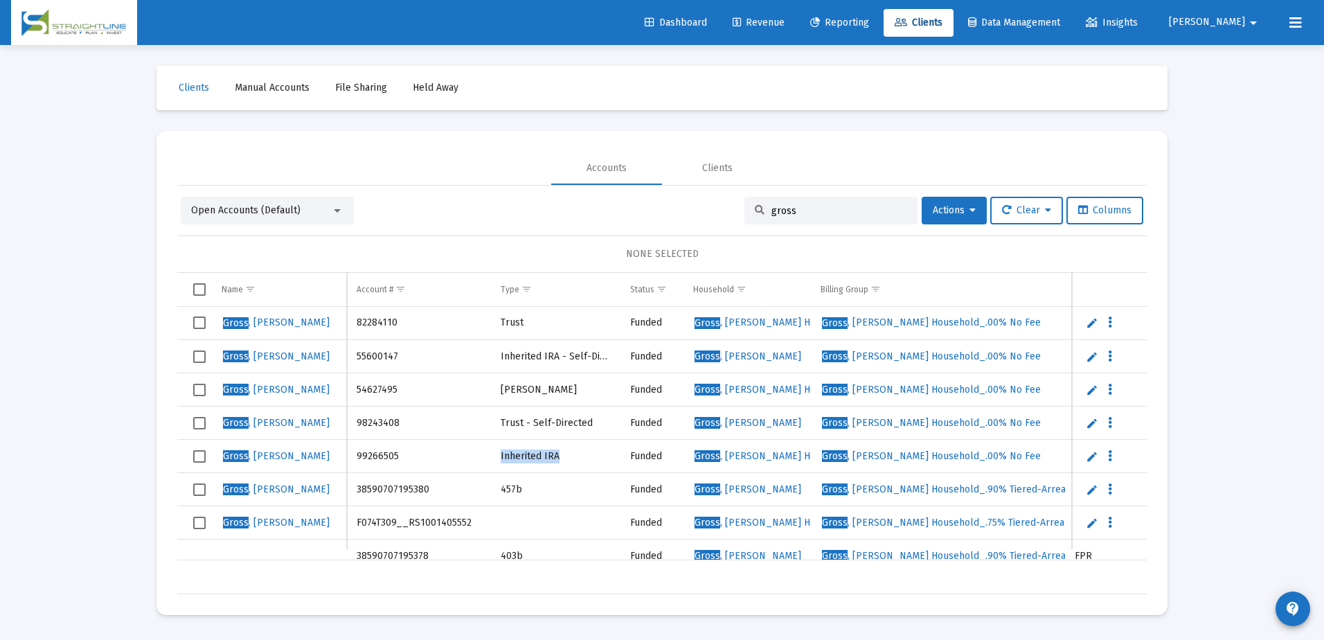
drag, startPoint x: 573, startPoint y: 458, endPoint x: 499, endPoint y: 455, distance: 73.4
click at [499, 455] on td "Inherited IRA" at bounding box center [555, 456] width 129 height 33
